Goal: Go to known website: Go to known website

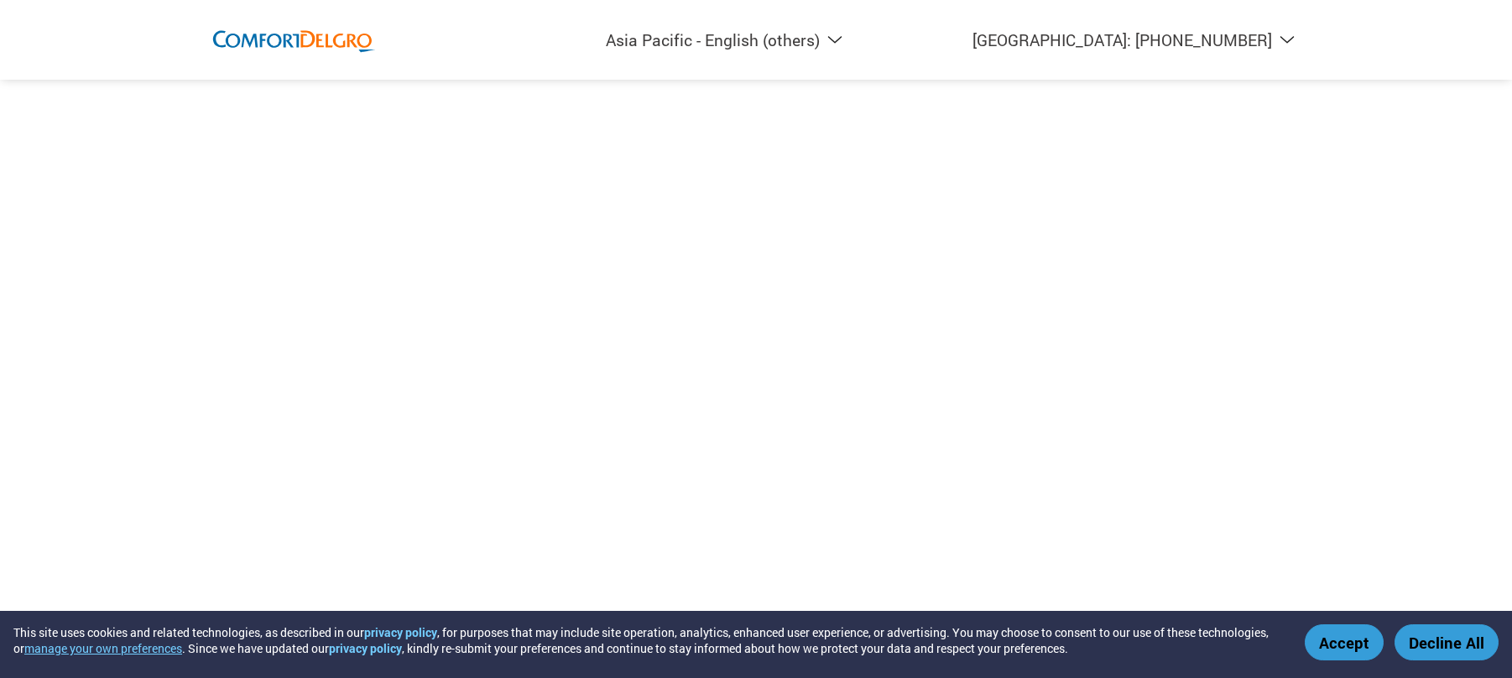
select select "en-AP"
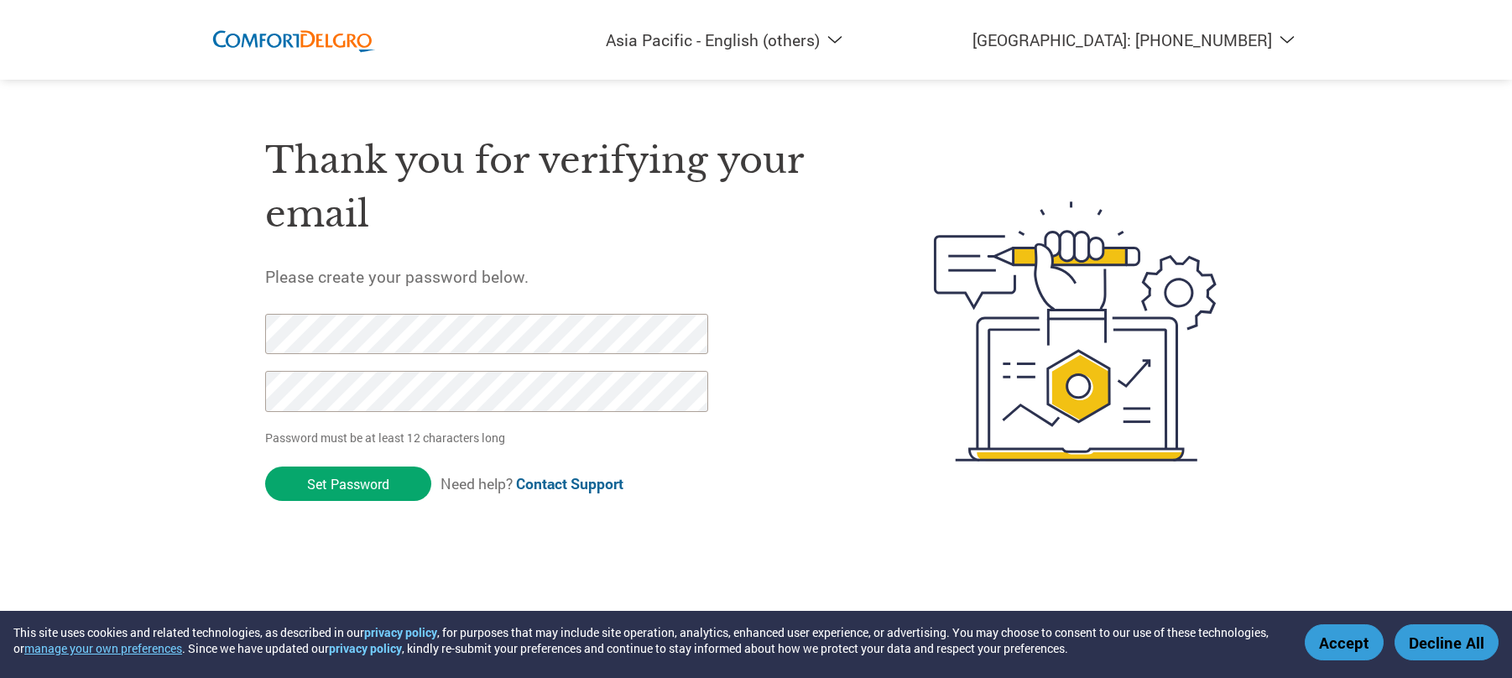
click at [337, 39] on img at bounding box center [295, 40] width 168 height 46
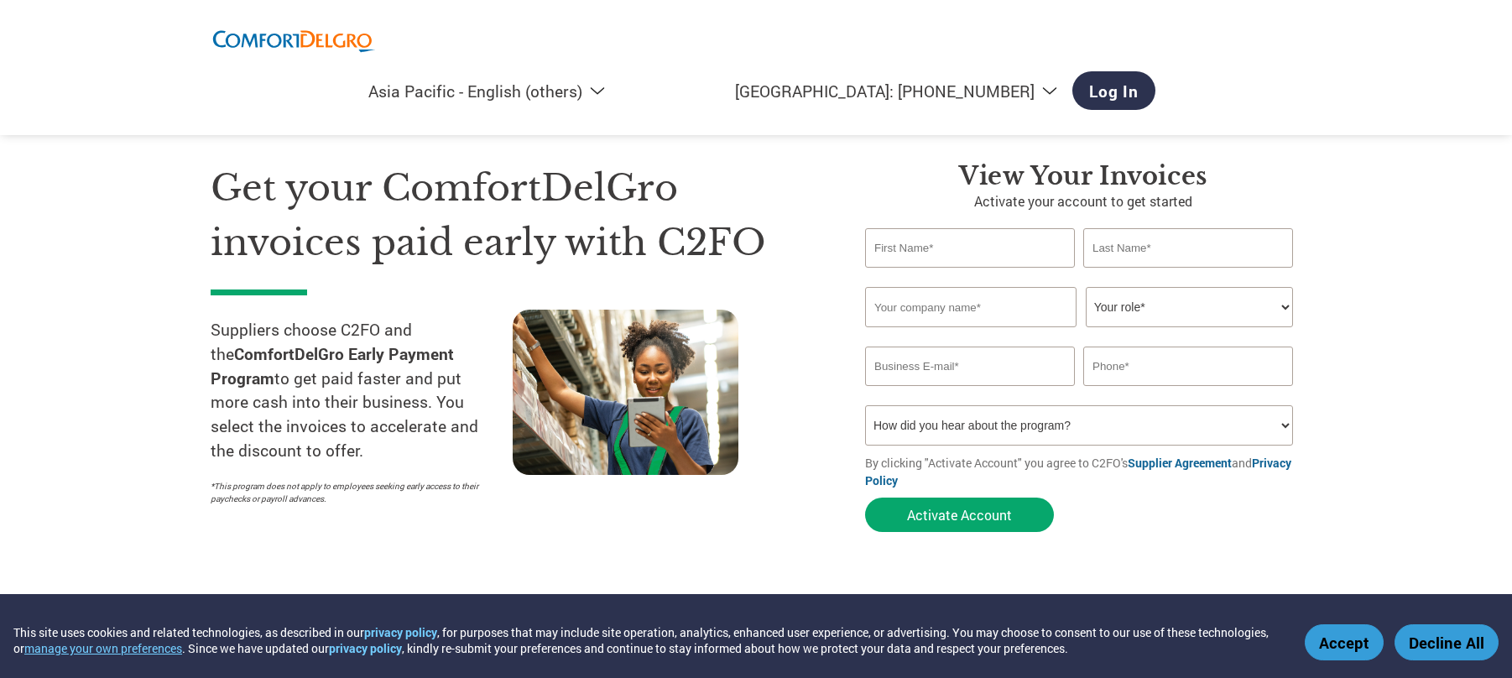
select select "en-AP"
click at [1155, 71] on link "Log In" at bounding box center [1113, 90] width 83 height 39
